Goal: Communication & Community: Ask a question

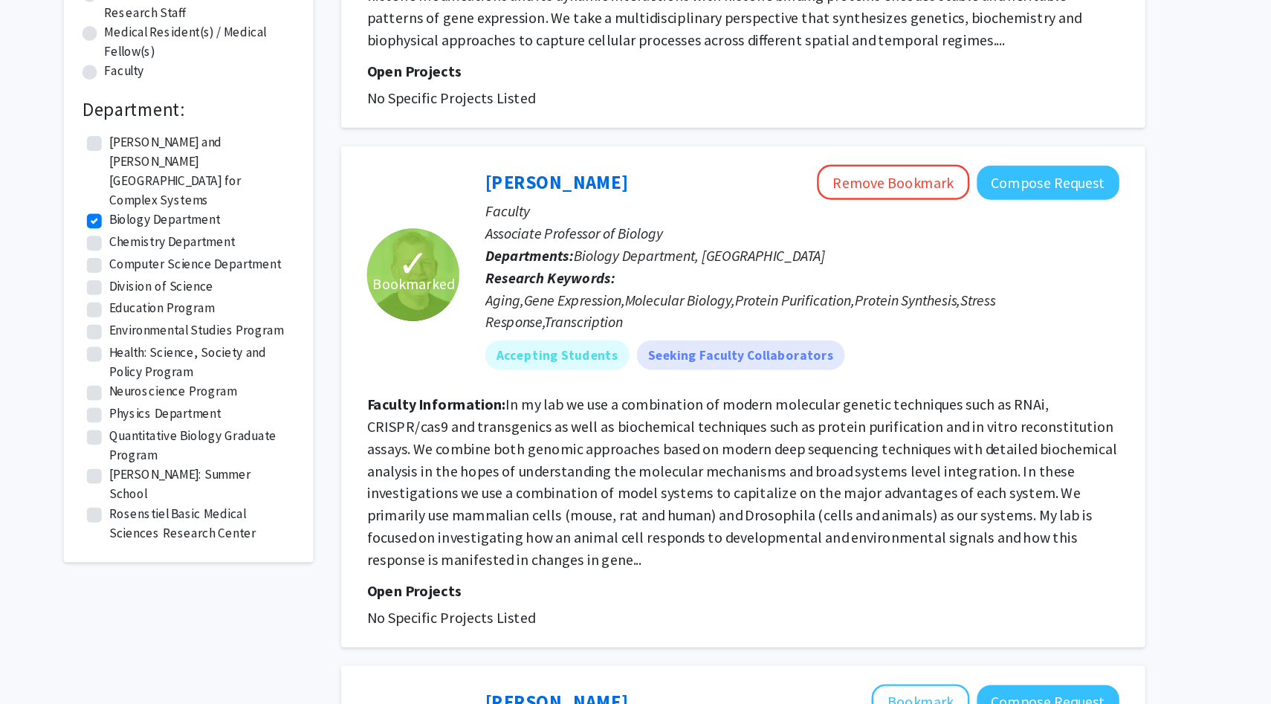
scroll to position [378, 0]
click at [1010, 155] on button "Compose Request" at bounding box center [992, 148] width 115 height 28
click at [970, 158] on button "Compose Request" at bounding box center [992, 148] width 115 height 28
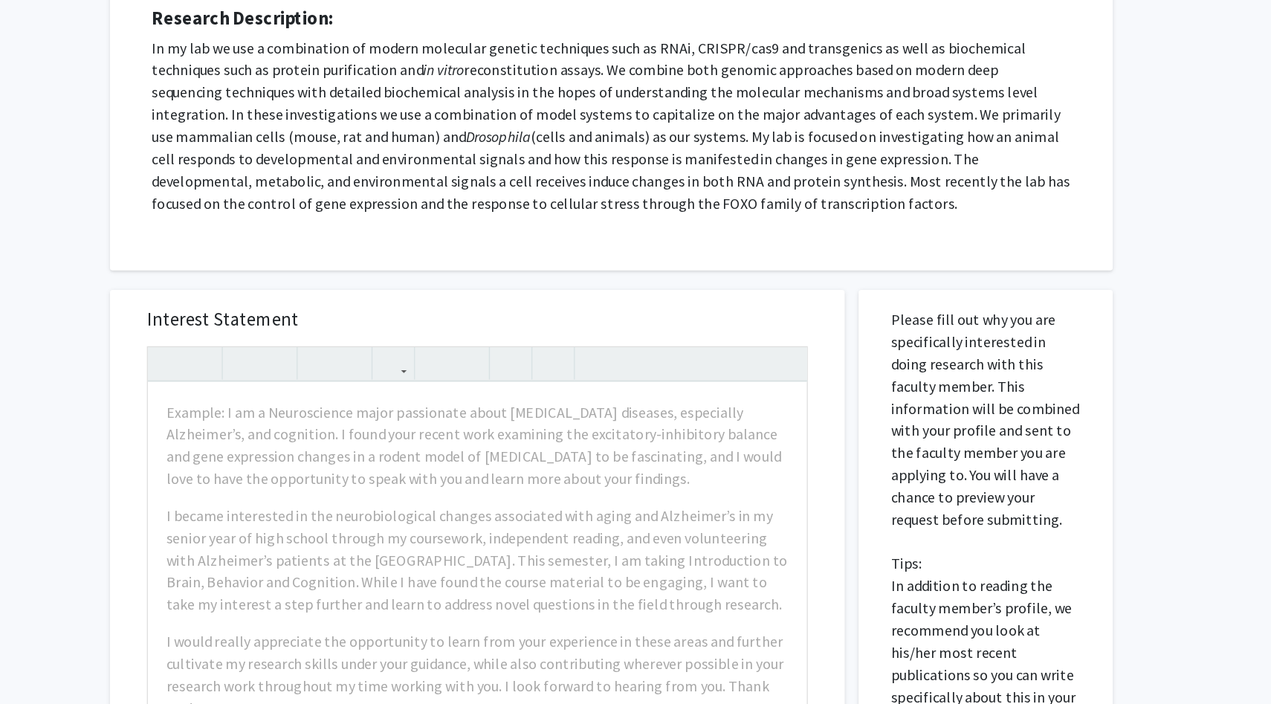
scroll to position [151, 0]
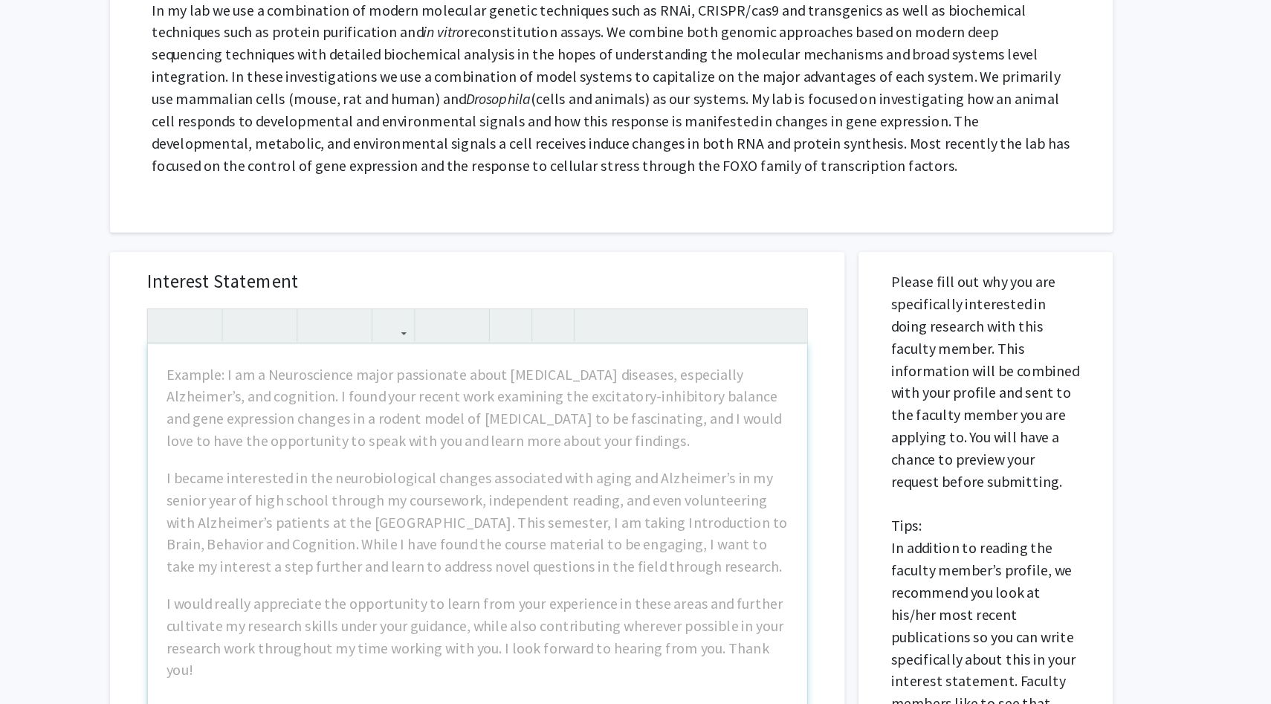
click at [677, 501] on div "Example: I am a Neuroscience major passionate about [MEDICAL_DATA] diseases, es…" at bounding box center [533, 585] width 530 height 341
click at [810, 303] on div "Request for [PERSON_NAME] Departments: Biology Department, Rosenstiel Basic Med…" at bounding box center [642, 133] width 770 height 345
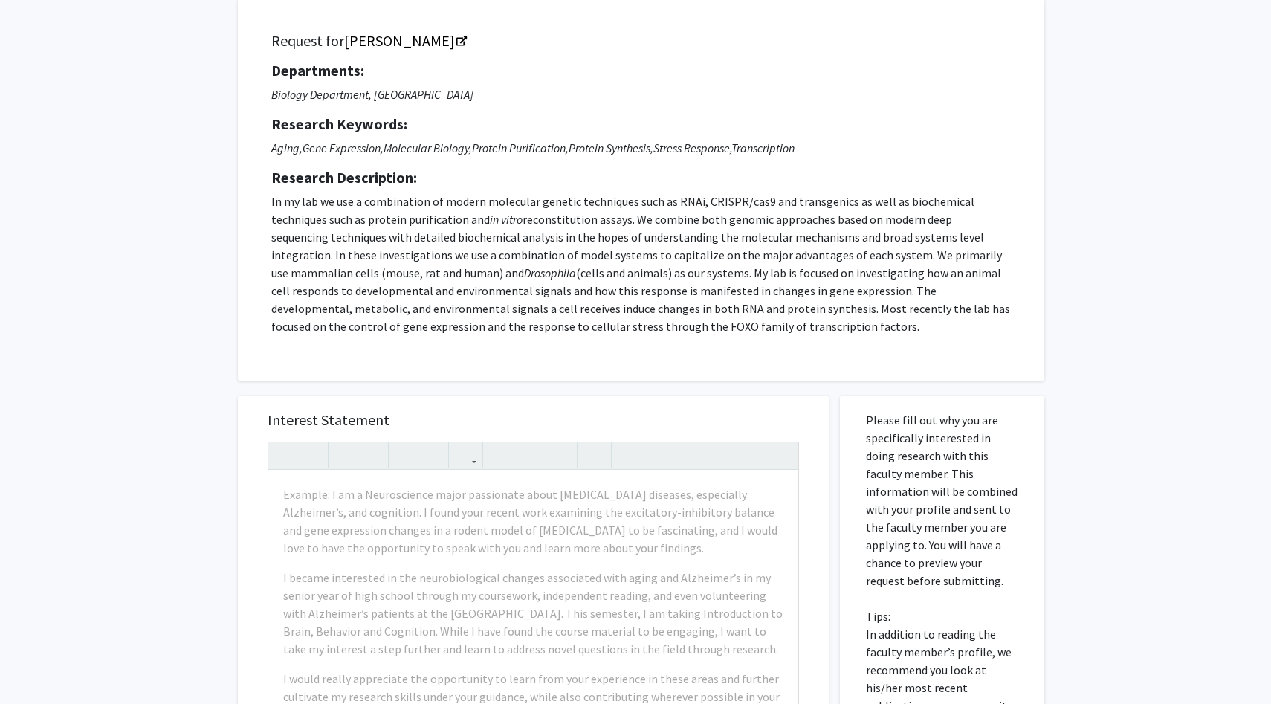
scroll to position [0, 0]
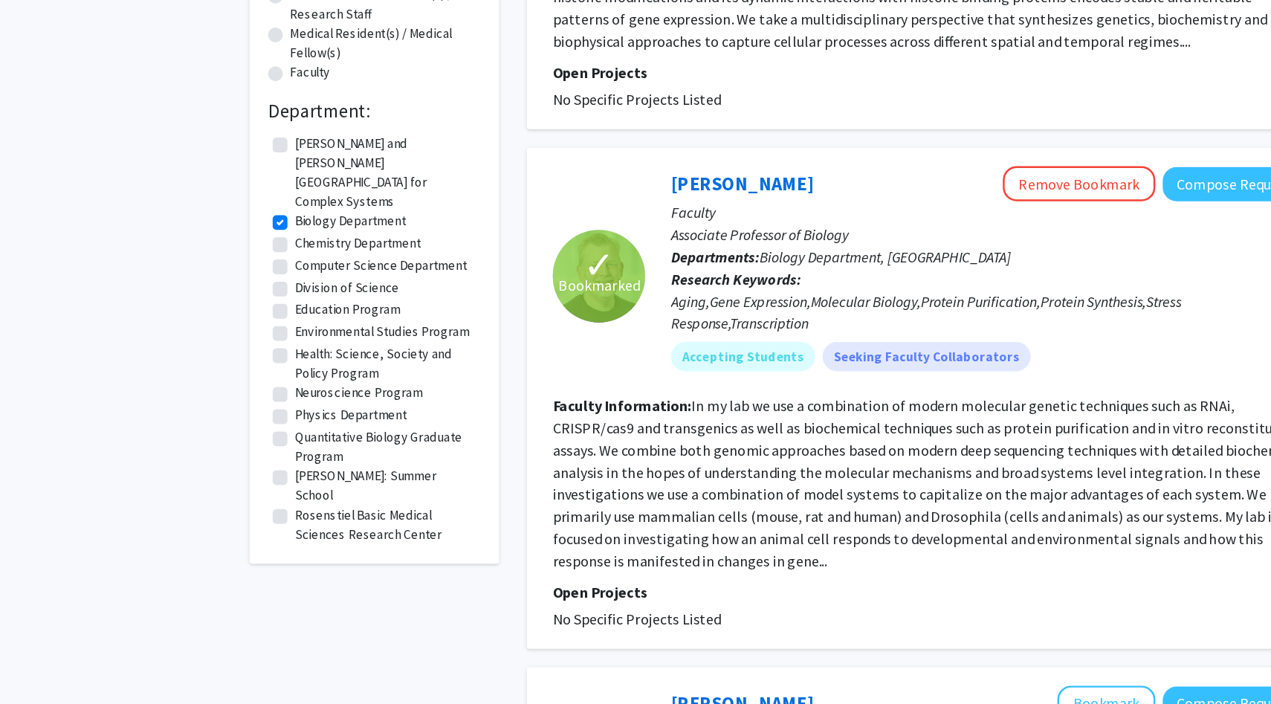
scroll to position [240, 0]
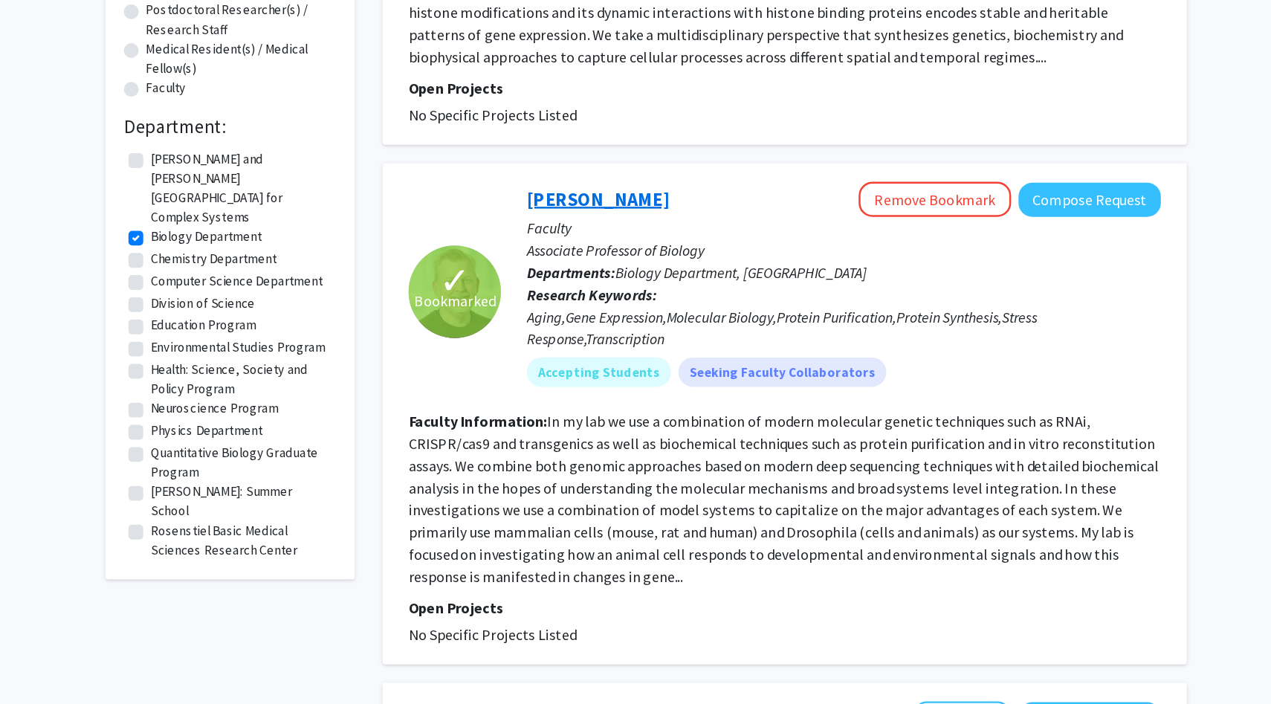
click at [561, 283] on link "[PERSON_NAME]" at bounding box center [597, 285] width 115 height 19
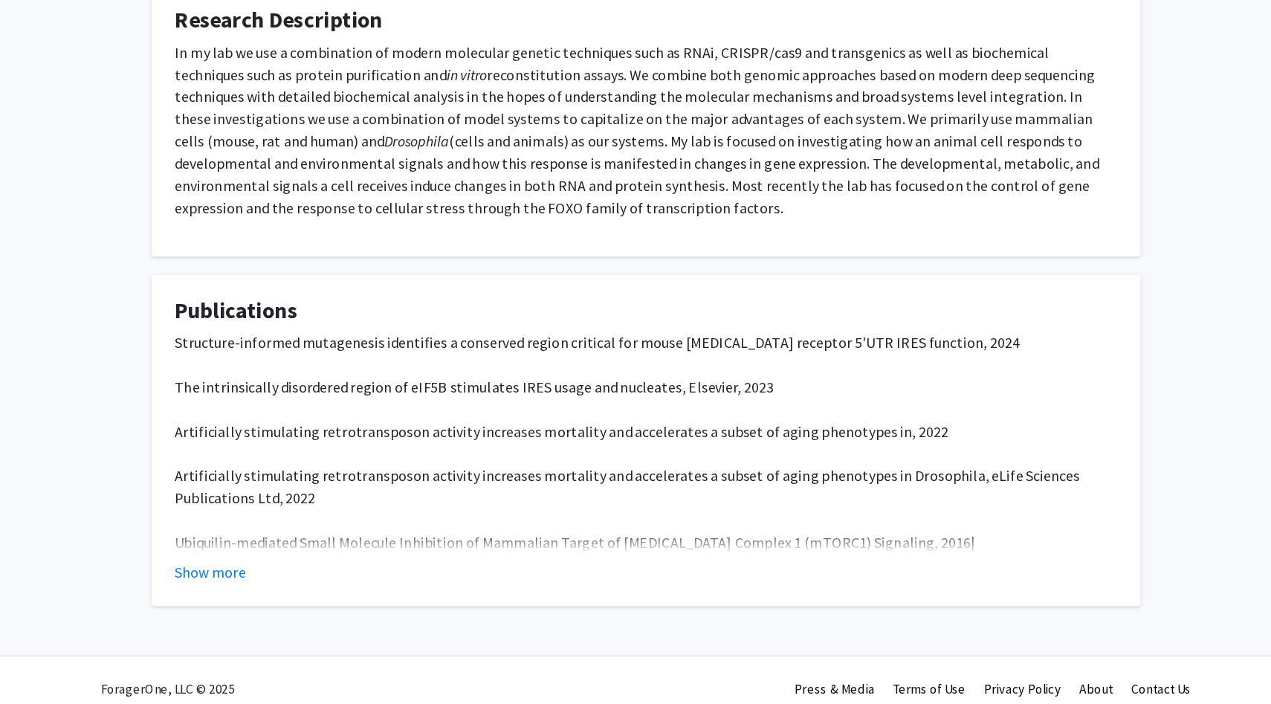
scroll to position [257, 0]
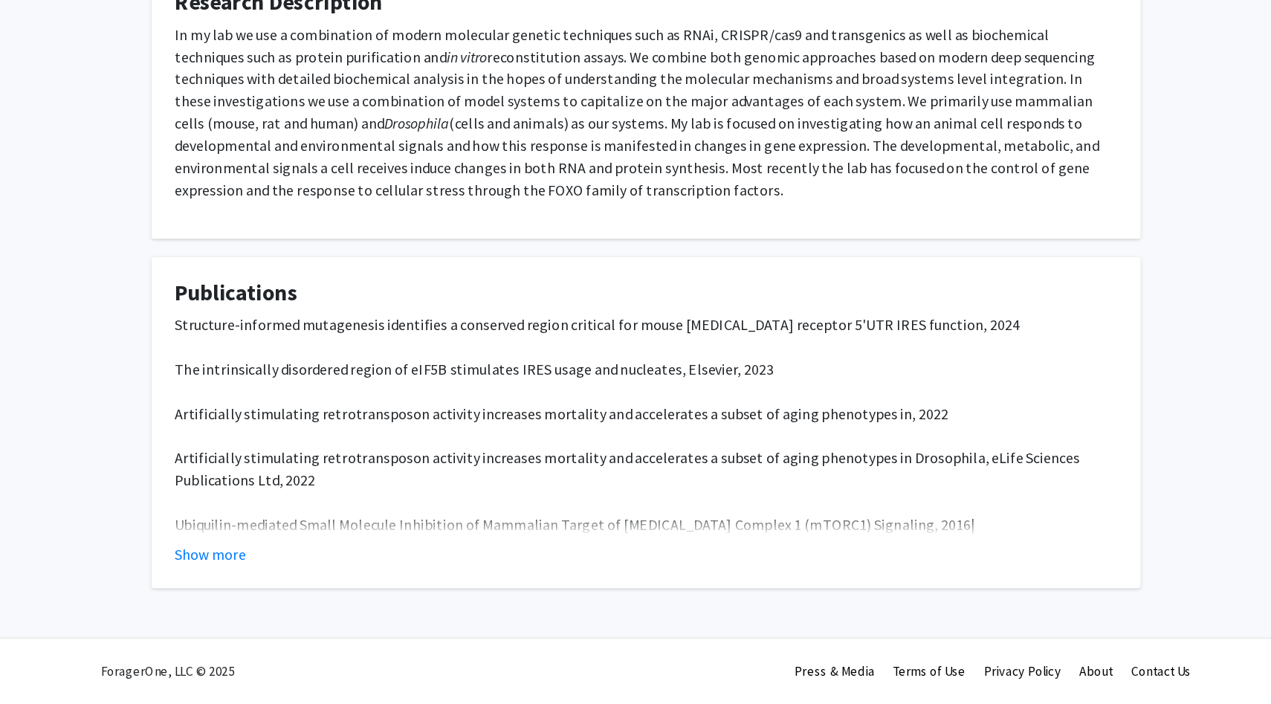
click at [310, 572] on fg-read-more "Structure-informed mutagenesis identifies a conserved region critical for mouse…" at bounding box center [636, 491] width 758 height 202
click at [308, 581] on button "Show more" at bounding box center [285, 584] width 57 height 18
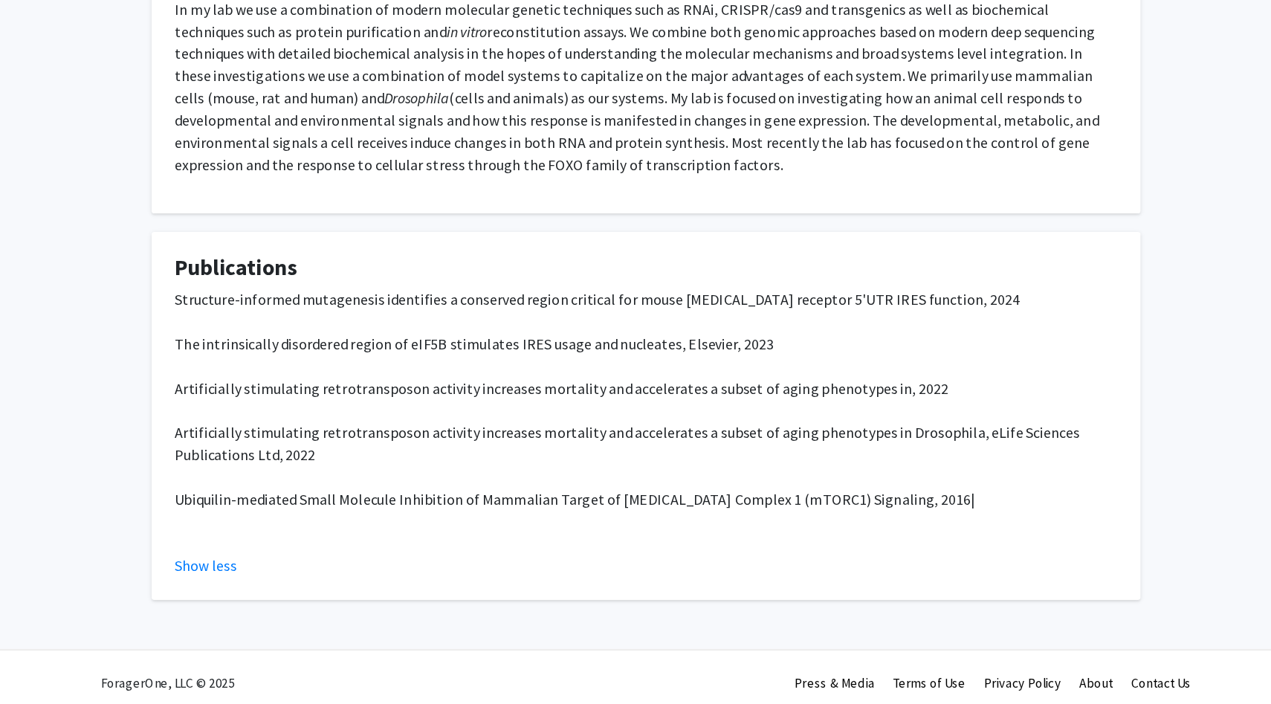
scroll to position [282, 0]
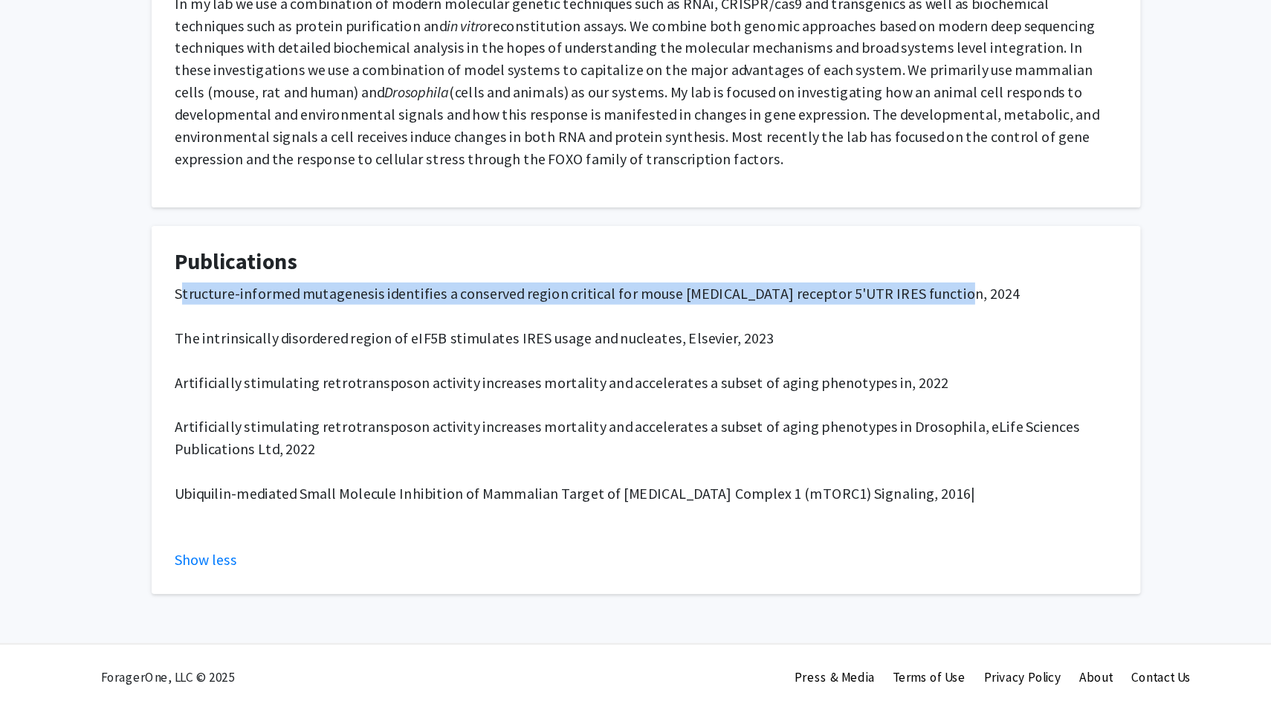
drag, startPoint x: 263, startPoint y: 376, endPoint x: 870, endPoint y: 381, distance: 606.7
click at [870, 381] on p "Structure-informed mutagenesis identifies a conserved region critical for mouse…" at bounding box center [636, 463] width 758 height 196
copy span "tructure-informed mutagenesis identifies a conserved region critical for mouse …"
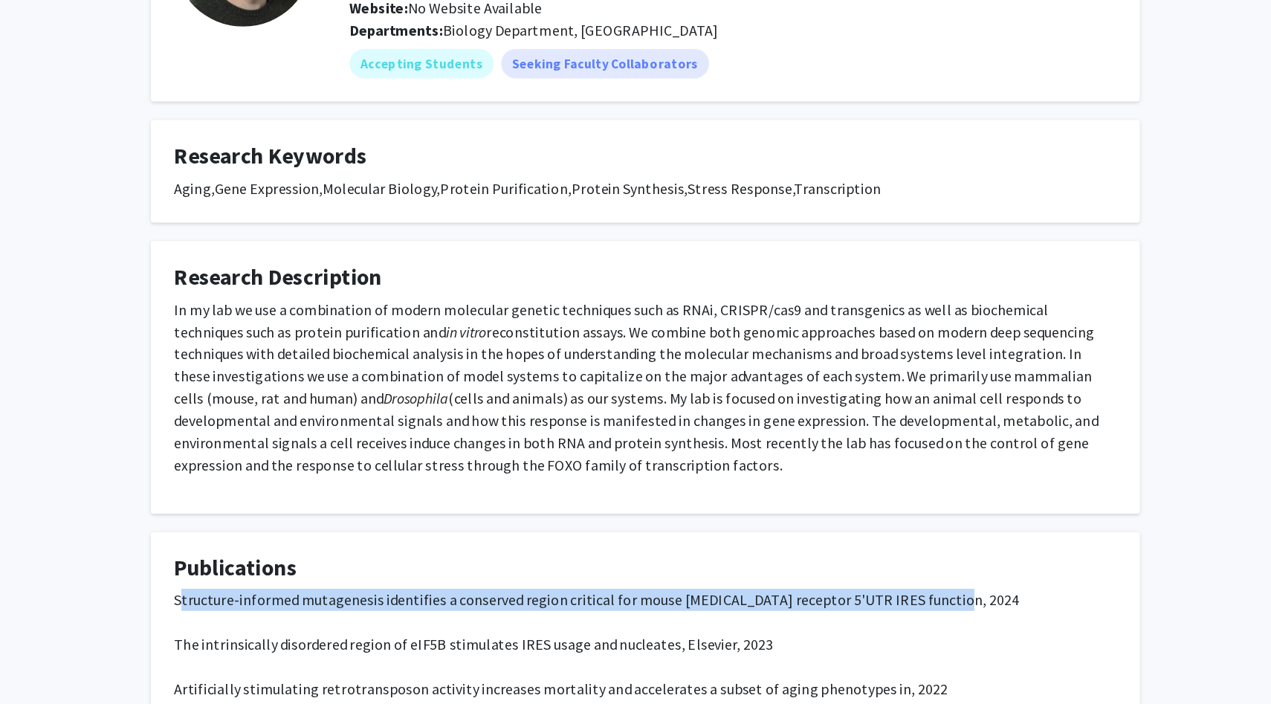
scroll to position [0, 0]
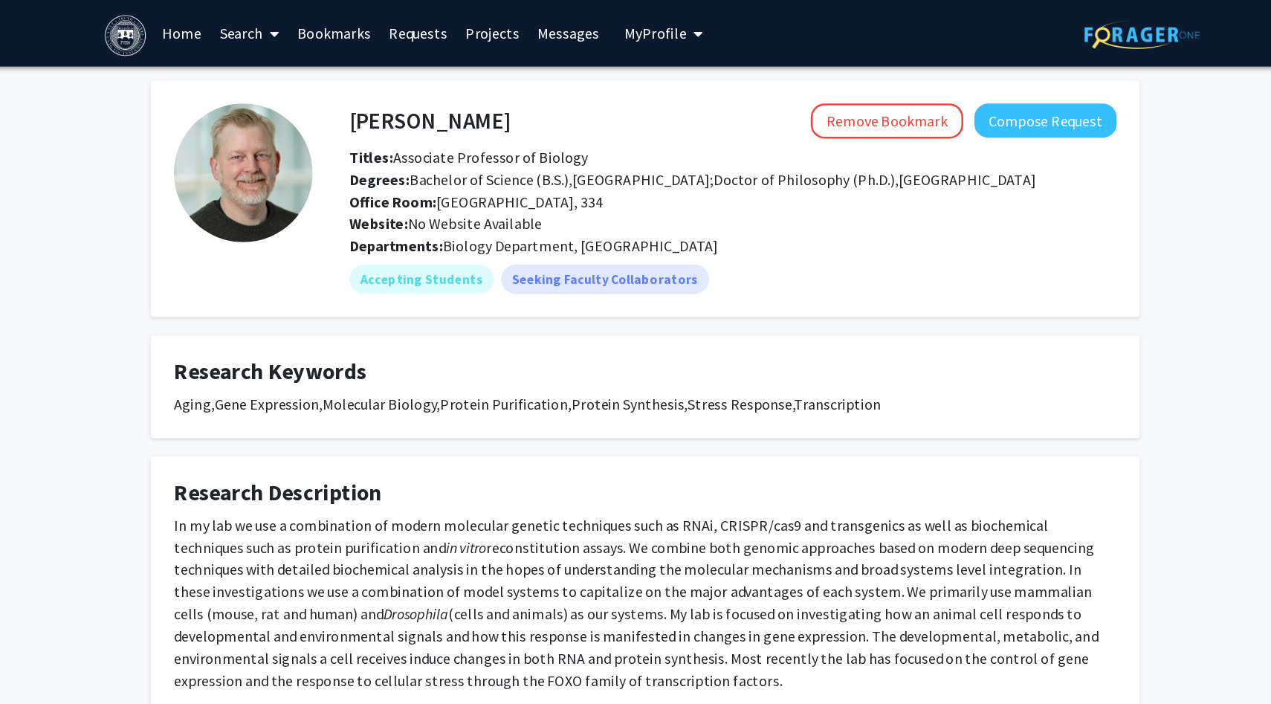
drag, startPoint x: 468, startPoint y: 161, endPoint x: 713, endPoint y: 158, distance: 244.6
click at [602, 158] on span "Office Room: [GEOGRAPHIC_DATA], 334" at bounding box center [500, 162] width 204 height 15
copy span "Rosenstiel Basic Medical Sciences Research Cente"
click at [929, 101] on button "Compose Request" at bounding box center [957, 97] width 115 height 28
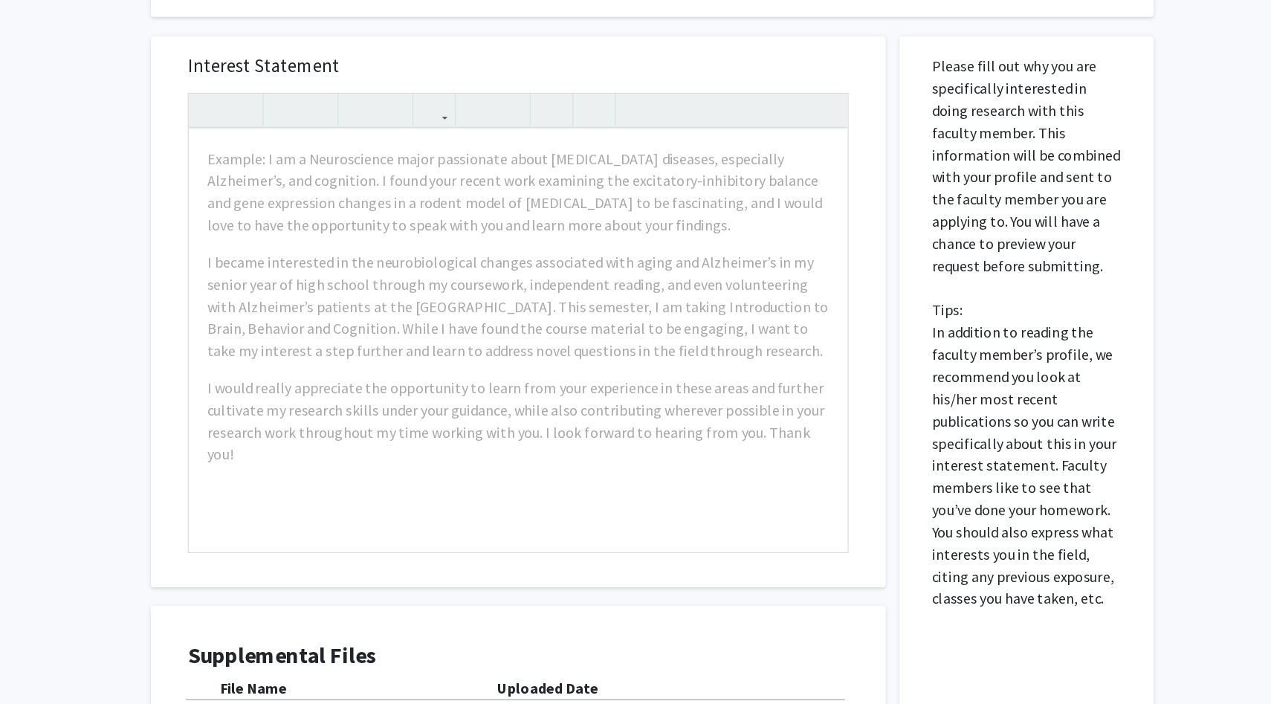
scroll to position [364, 0]
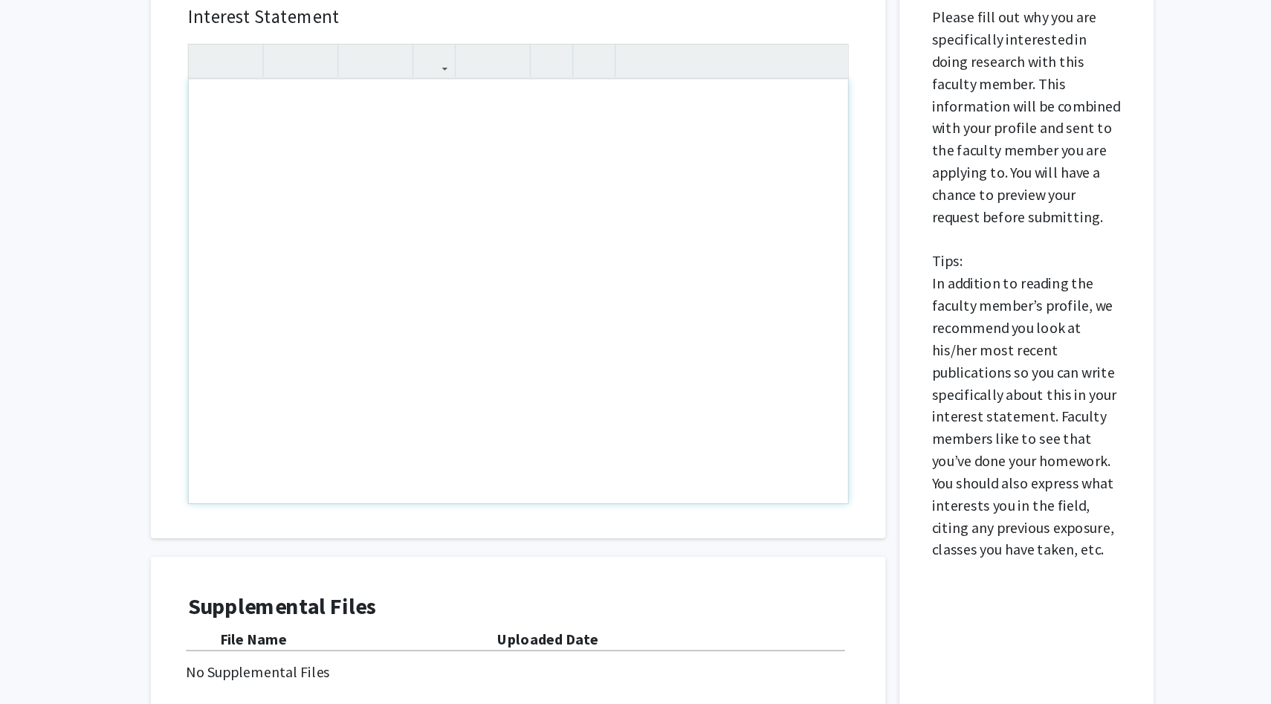
click at [565, 286] on div "Note to users with screen readers: Please press Alt+0 or Option+0 to deactivate…" at bounding box center [533, 372] width 530 height 341
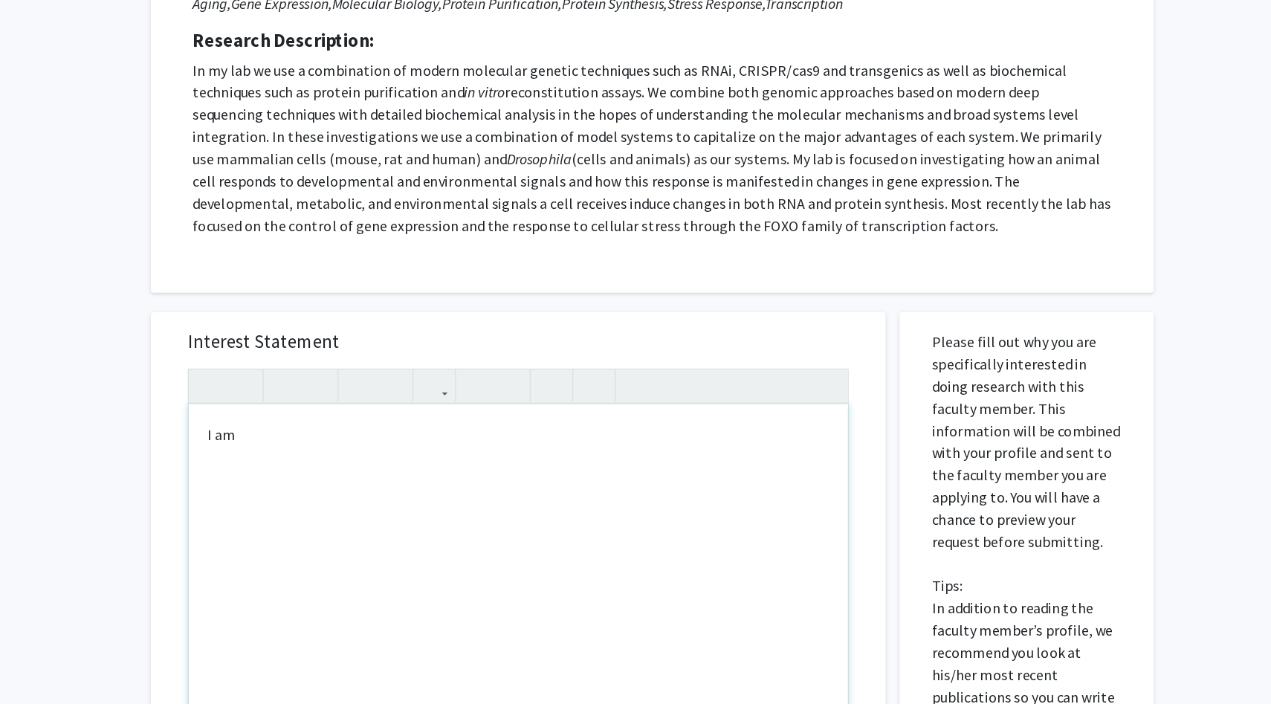
scroll to position [103, 0]
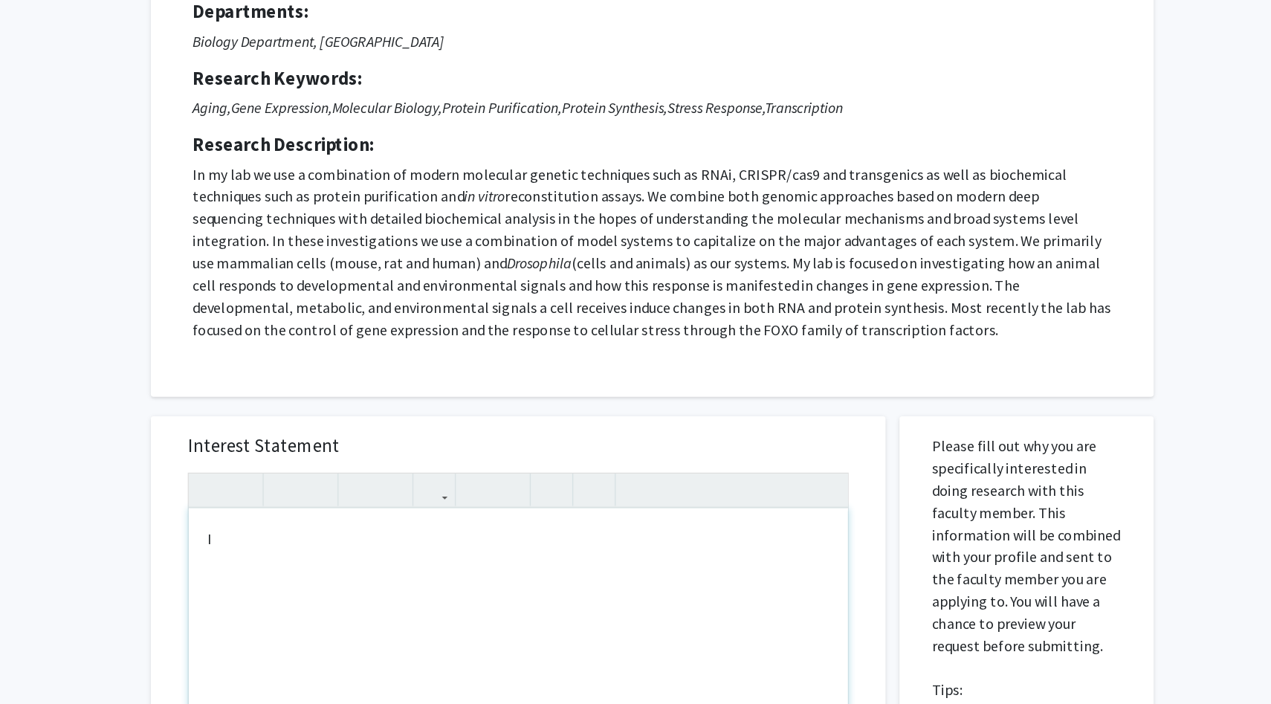
type textarea "I"
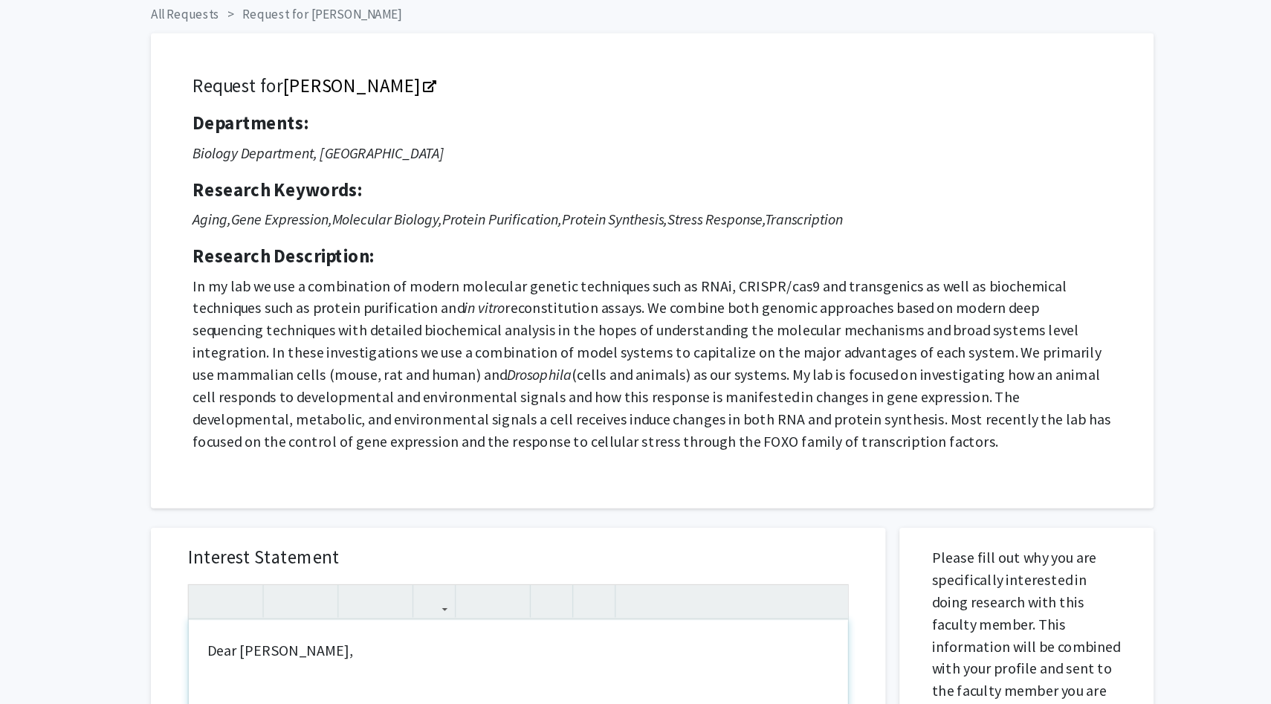
scroll to position [79, 0]
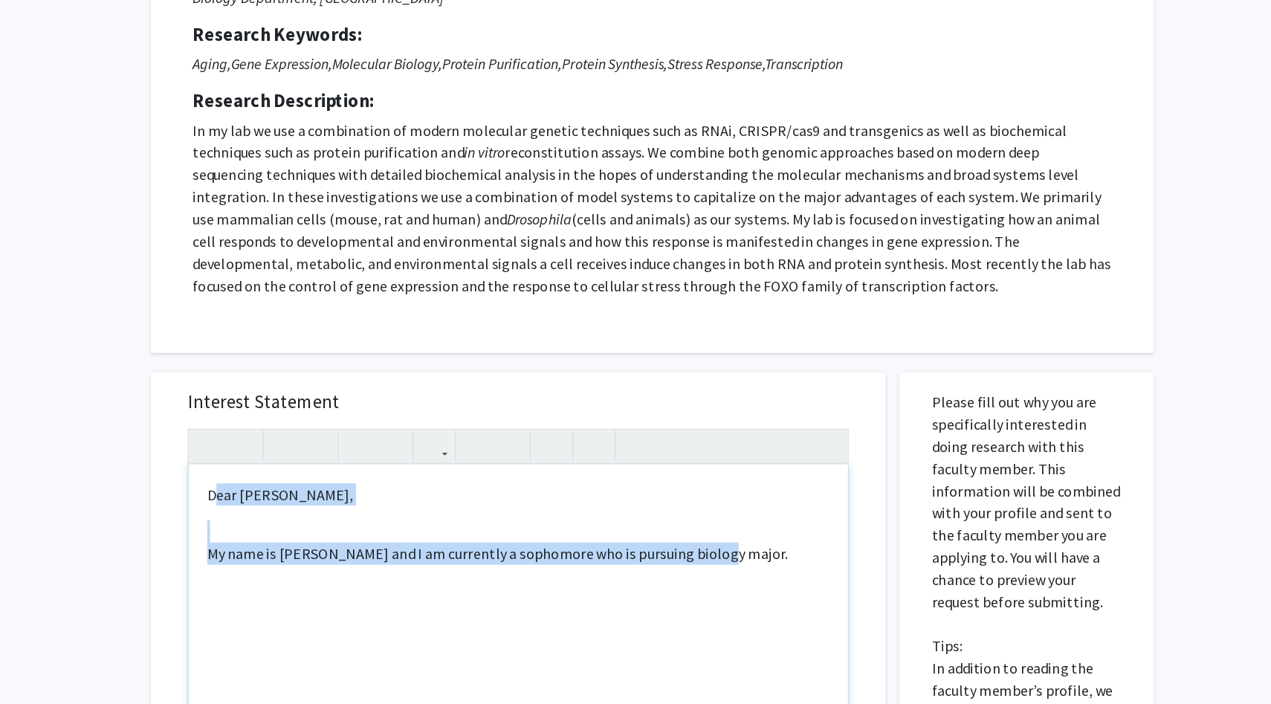
drag, startPoint x: 287, startPoint y: 510, endPoint x: 718, endPoint y: 559, distance: 434.0
click at [718, 559] on div "Dear [PERSON_NAME], My name is [PERSON_NAME] and I am currently a sophomore who…" at bounding box center [533, 657] width 530 height 341
copy div "ear [PERSON_NAME], My name is [PERSON_NAME] and I am currently a sophomore who …"
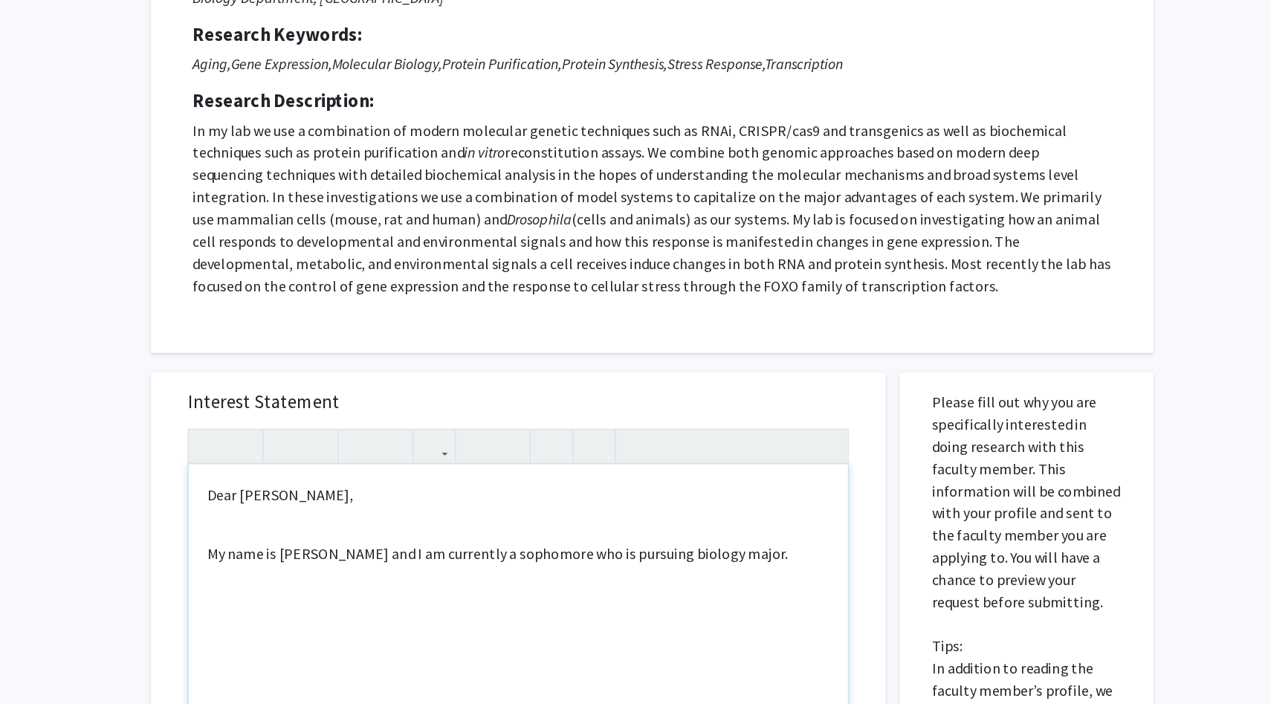
type textarea "<p>D</p>"
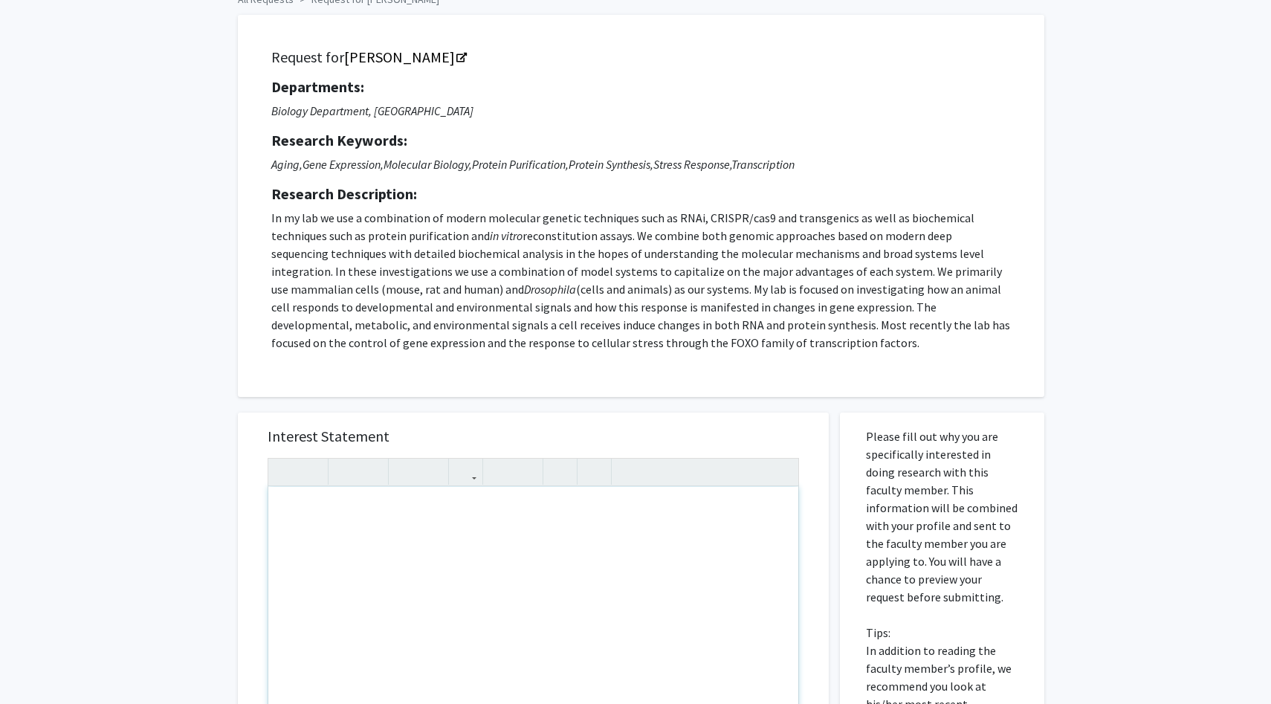
scroll to position [0, 0]
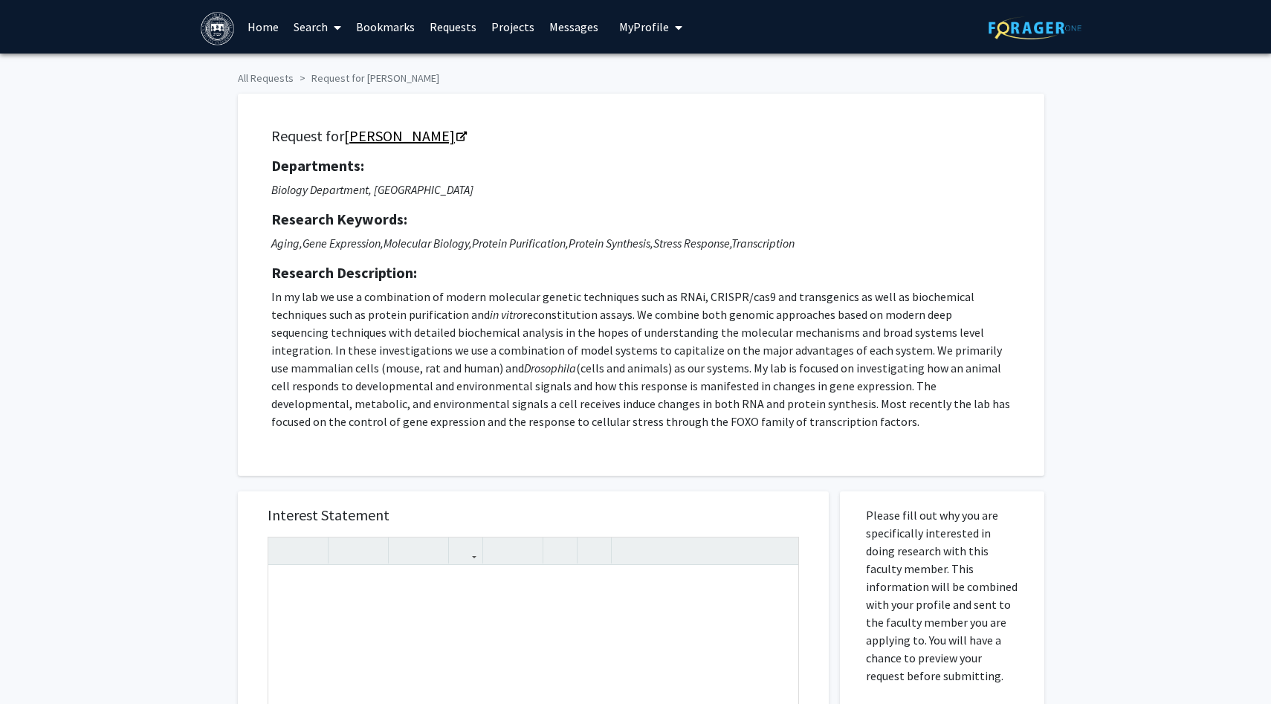
click at [457, 133] on icon "Opens in a new tab" at bounding box center [462, 137] width 10 height 10
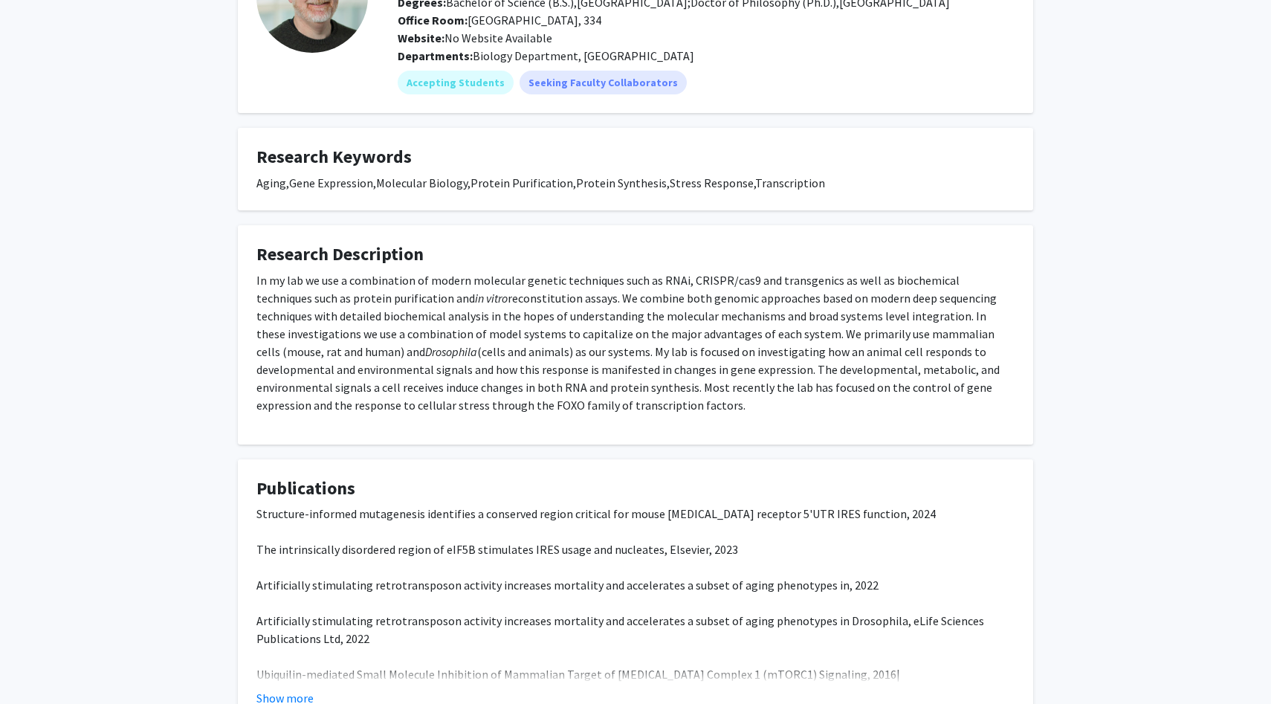
scroll to position [257, 0]
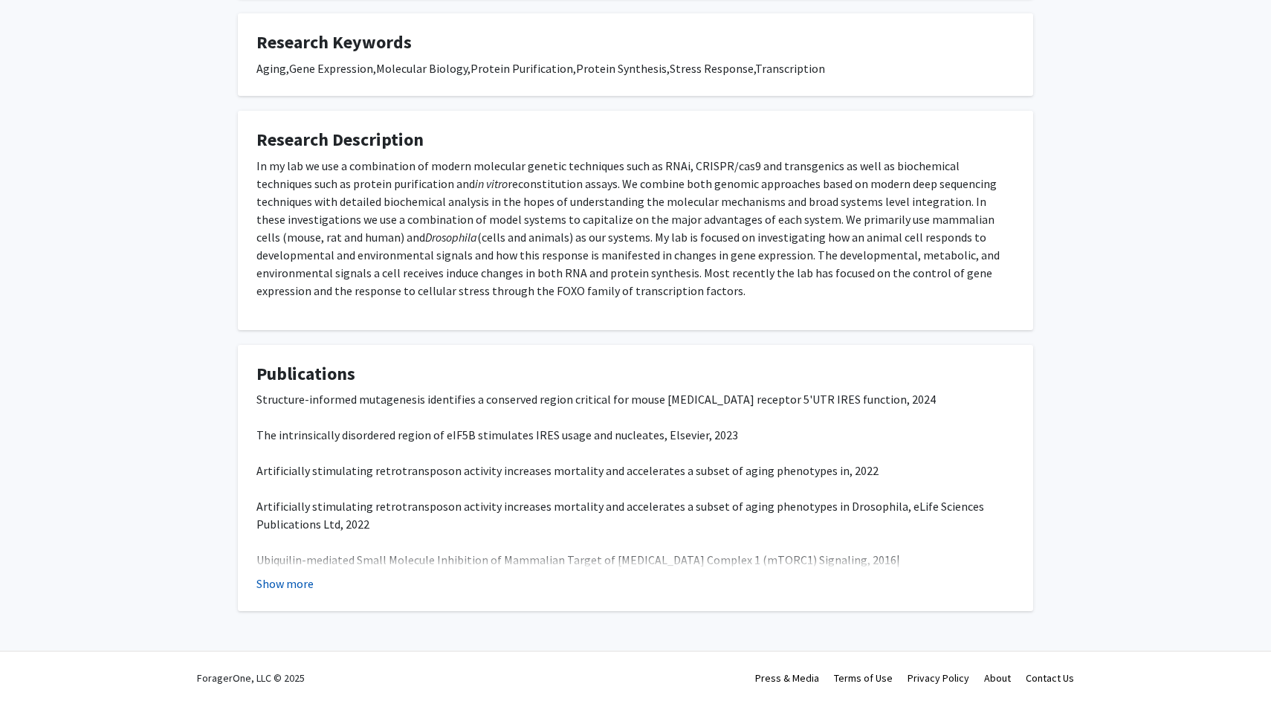
click at [274, 588] on button "Show more" at bounding box center [285, 584] width 57 height 18
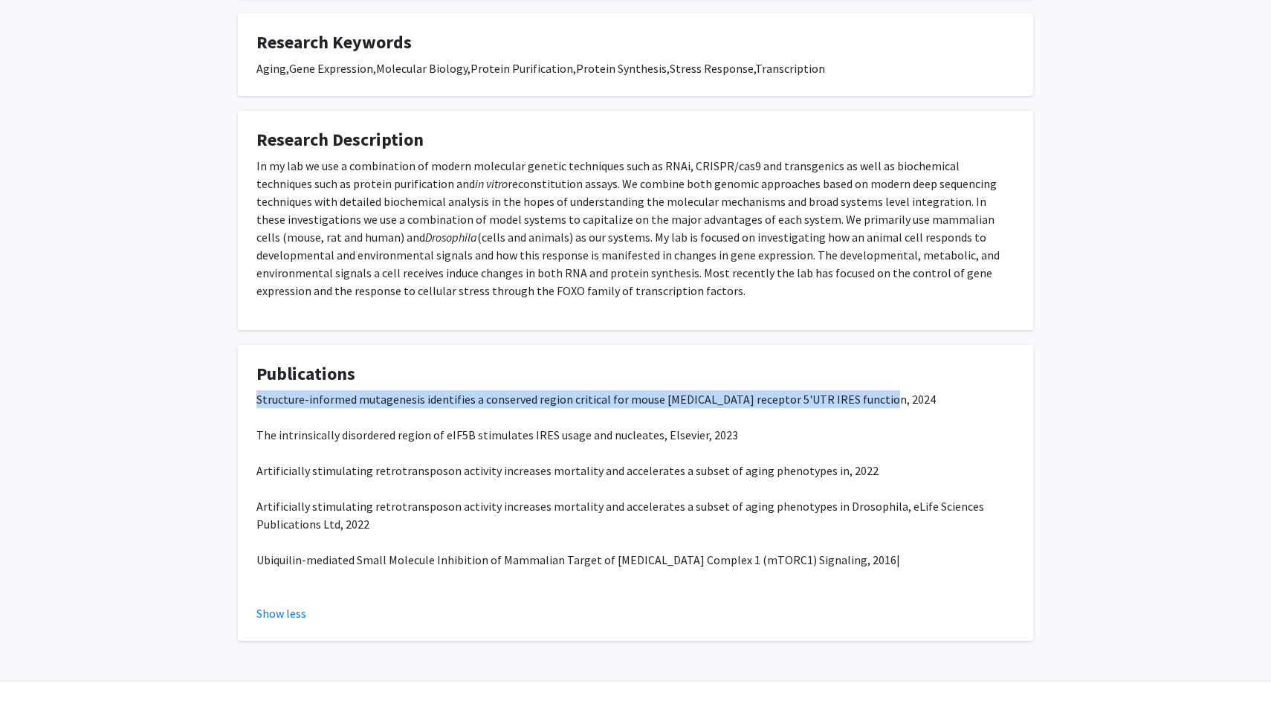
drag, startPoint x: 258, startPoint y: 400, endPoint x: 894, endPoint y: 399, distance: 635.7
click at [894, 399] on p "Structure-informed mutagenesis identifies a conserved region critical for mouse…" at bounding box center [636, 488] width 758 height 196
copy span "Structure-informed mutagenesis identifies a conserved region critical for mouse…"
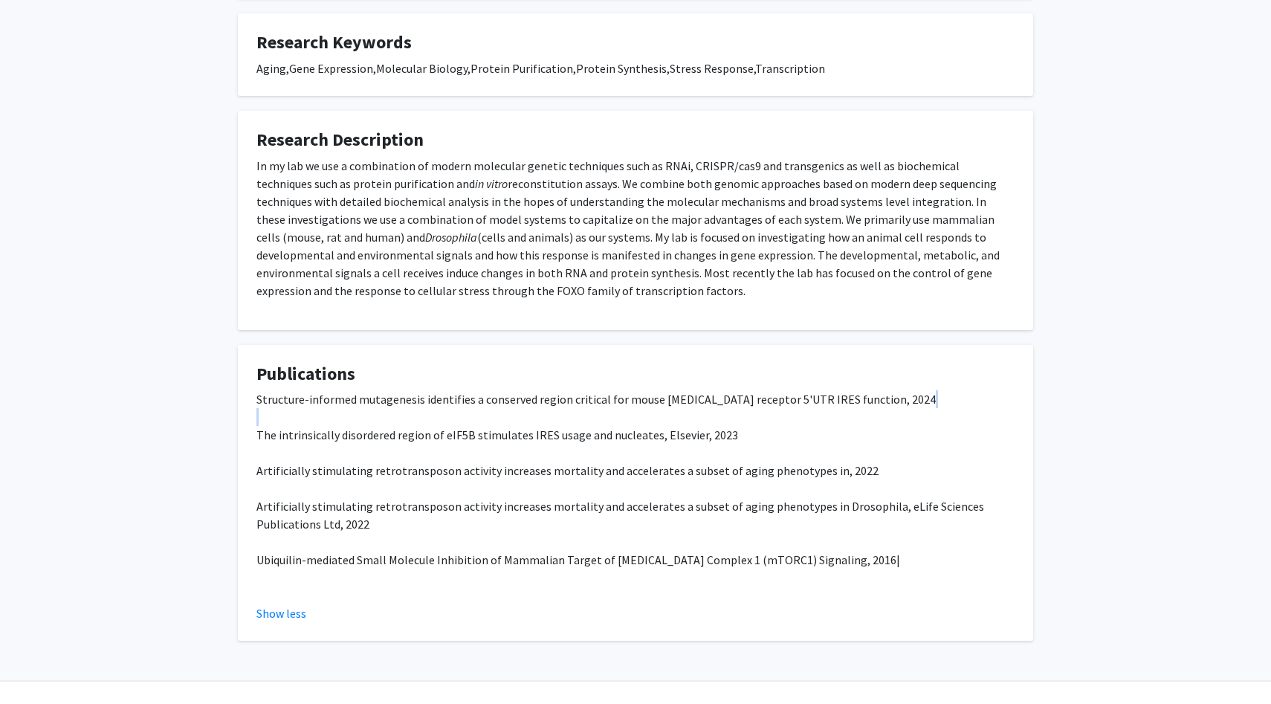
drag, startPoint x: 256, startPoint y: 437, endPoint x: 805, endPoint y: 425, distance: 549.6
click at [805, 425] on p "Structure-informed mutagenesis identifies a conserved region critical for mouse…" at bounding box center [636, 488] width 758 height 196
click at [414, 426] on p "Structure-informed mutagenesis identifies a conserved region critical for mouse…" at bounding box center [636, 488] width 758 height 196
drag, startPoint x: 256, startPoint y: 437, endPoint x: 757, endPoint y: 436, distance: 501.1
click at [757, 437] on p "Structure-informed mutagenesis identifies a conserved region critical for mouse…" at bounding box center [636, 488] width 758 height 196
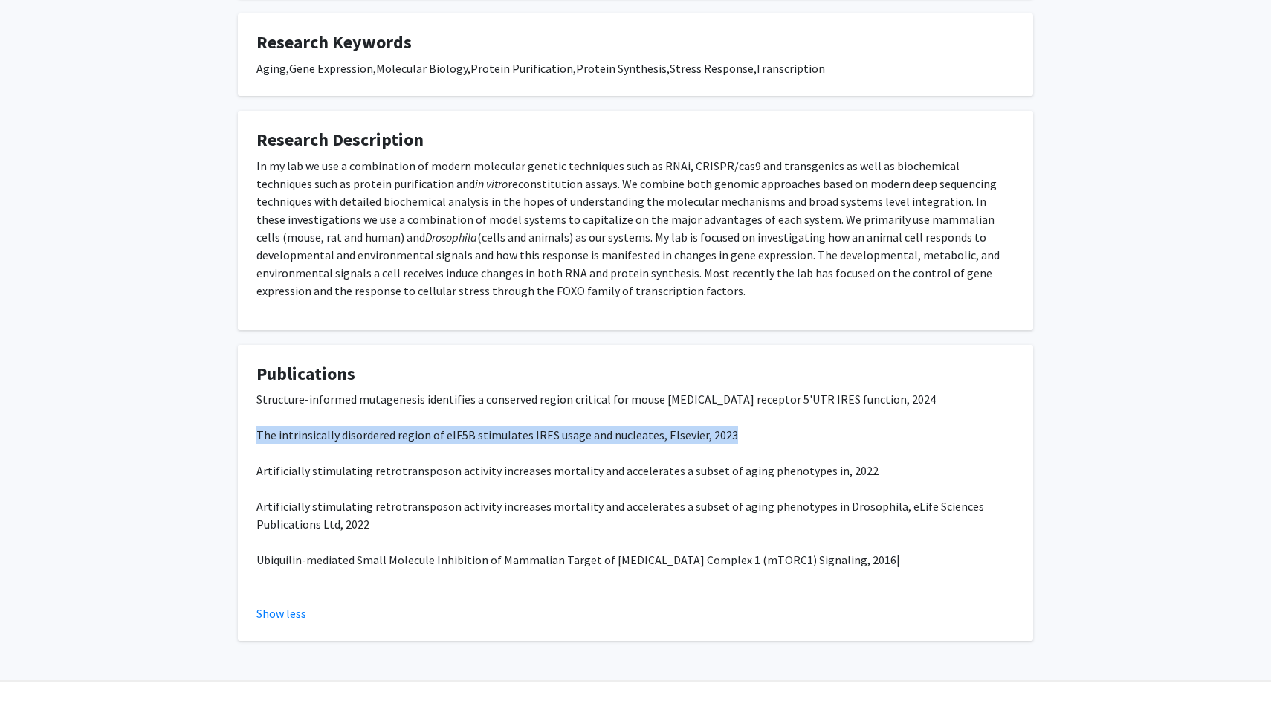
copy span "The intrinsically disordered region of eIF5B stimulates IRES usage and nucleate…"
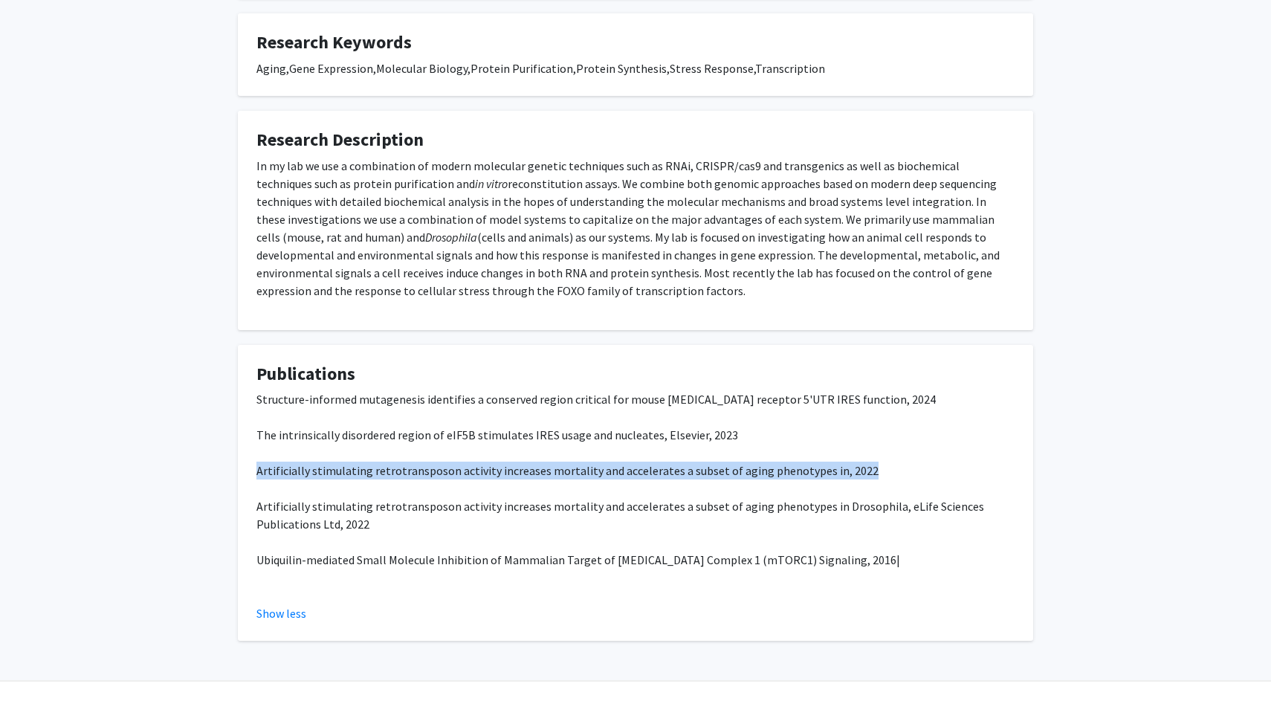
drag, startPoint x: 259, startPoint y: 472, endPoint x: 942, endPoint y: 468, distance: 683.3
click at [942, 468] on p "Structure-informed mutagenesis identifies a conserved region critical for mouse…" at bounding box center [636, 488] width 758 height 196
copy span "Artificially stimulating retrotransposon activity increases mortality and accel…"
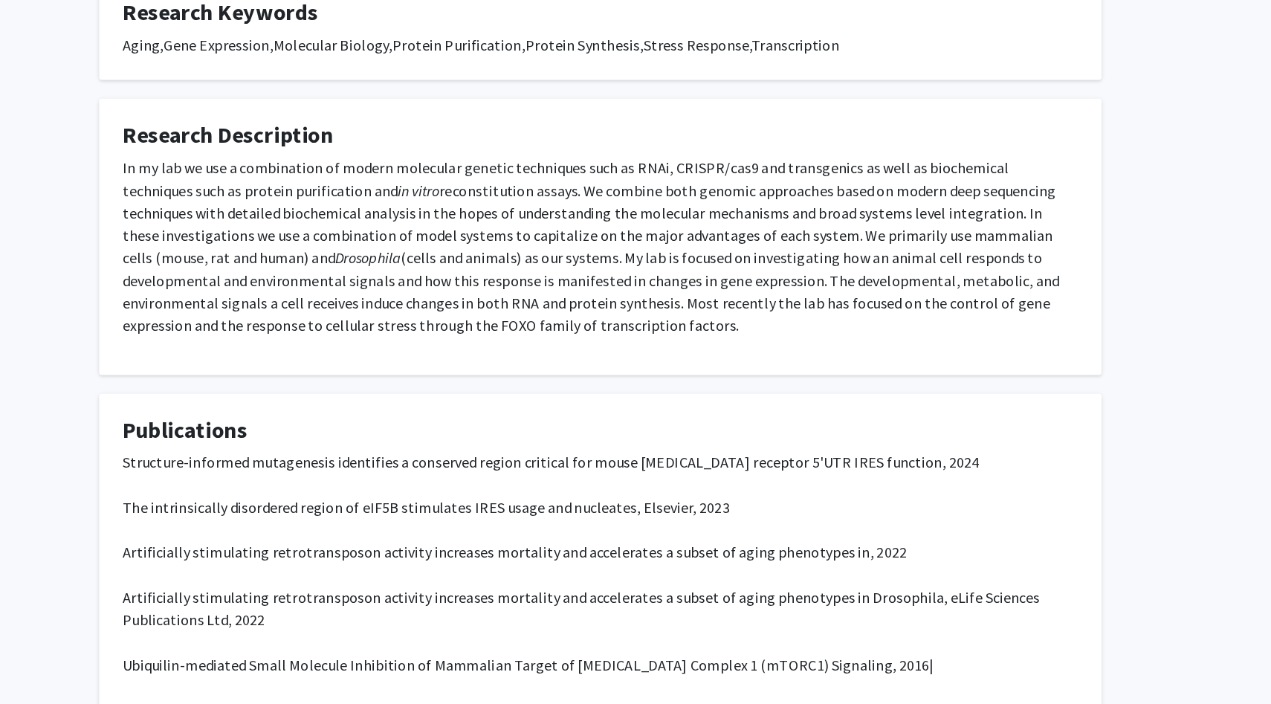
click at [821, 143] on h4 "Research Description" at bounding box center [636, 140] width 758 height 22
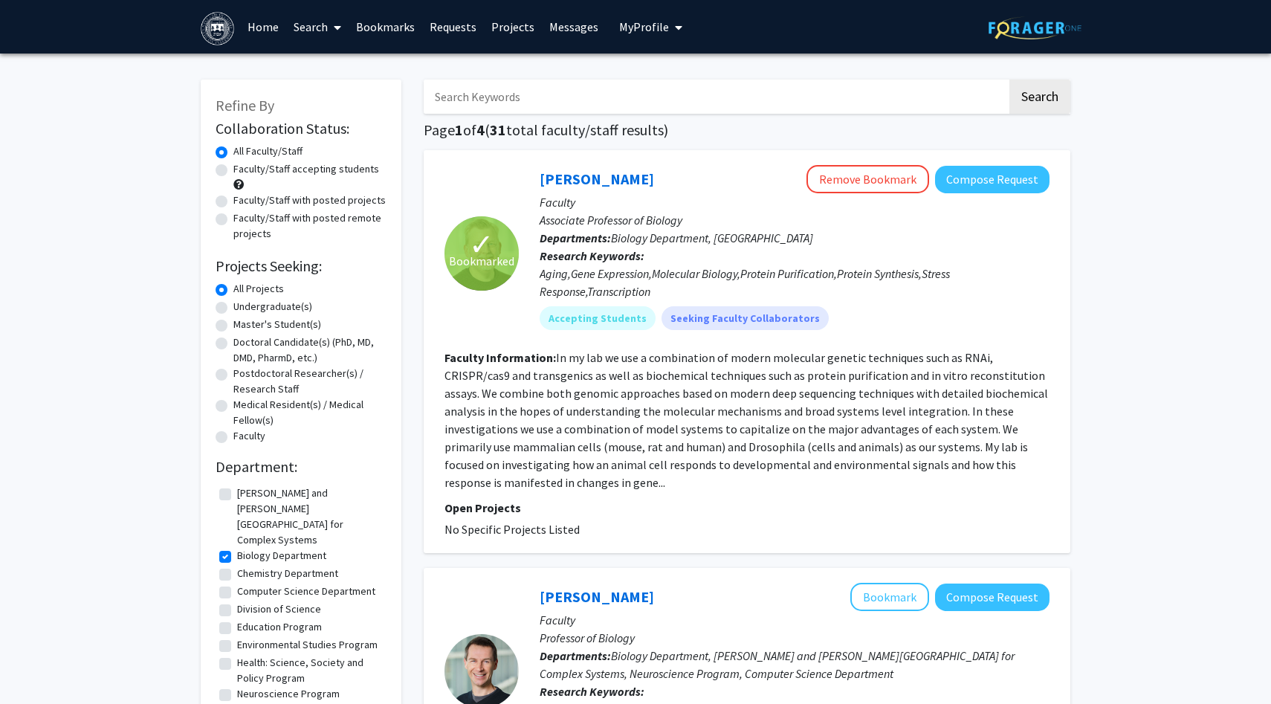
click at [680, 393] on fg-read-more "In my lab we use a combination of modern molecular genetic techniques such as R…" at bounding box center [747, 420] width 604 height 140
click at [526, 174] on div "Michael Marr Remove Bookmark Compose Request Faculty Associate Professor of Bio…" at bounding box center [784, 253] width 531 height 176
click at [565, 174] on link "[PERSON_NAME]" at bounding box center [597, 179] width 115 height 19
